Goal: Find specific page/section: Find specific page/section

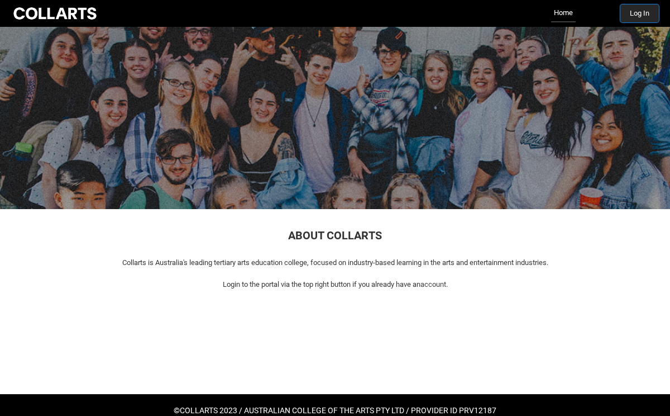
click at [646, 8] on button "Log In" at bounding box center [640, 13] width 39 height 18
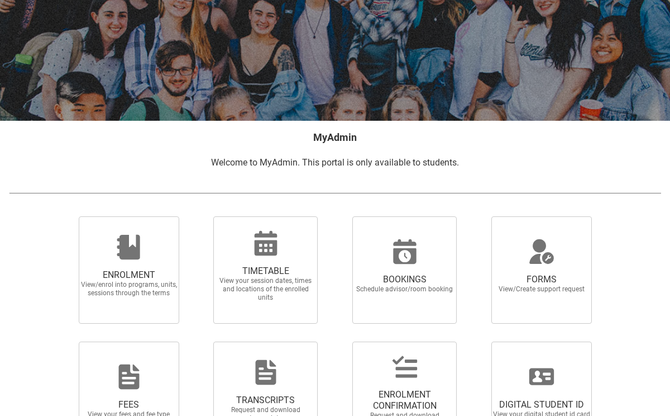
scroll to position [106, 0]
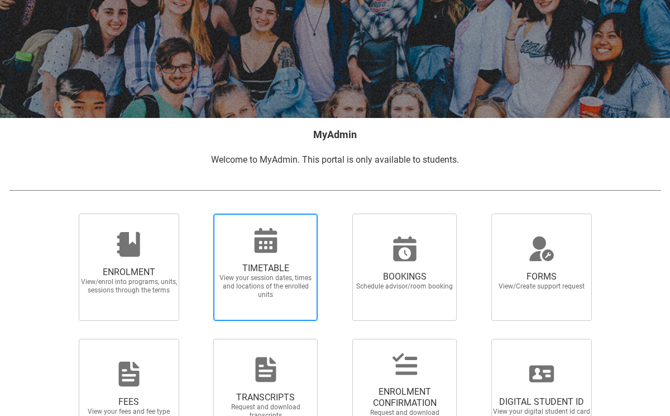
click at [265, 262] on span "TIMETABLE View your session dates, times and locations of the enrolled units" at bounding box center [265, 281] width 107 height 54
click at [201, 213] on input "TIMETABLE View your session dates, times and locations of the enrolled units" at bounding box center [200, 213] width 1 height 1
radio input "true"
